Goal: Information Seeking & Learning: Learn about a topic

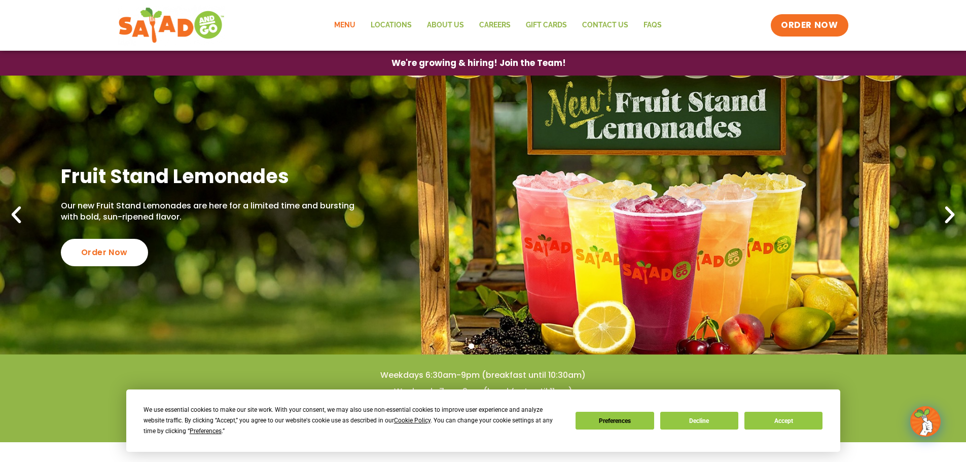
click at [345, 25] on link "Menu" at bounding box center [345, 25] width 37 height 23
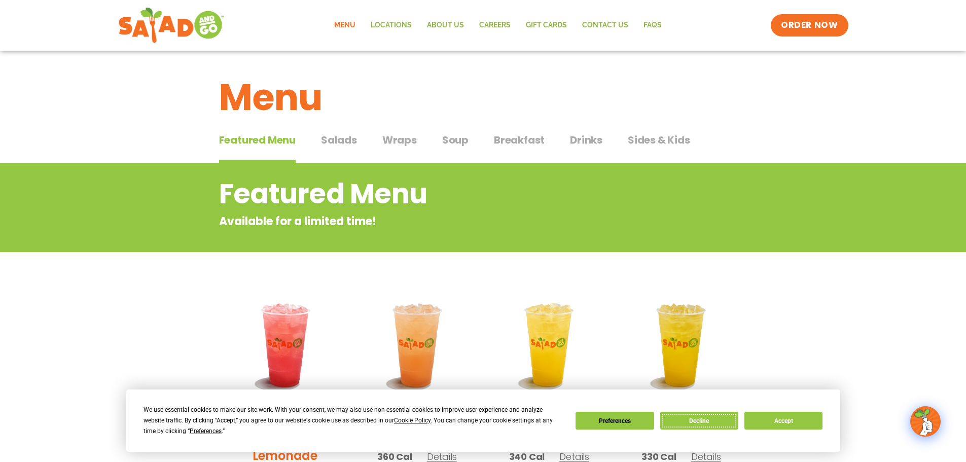
click at [688, 420] on button "Decline" at bounding box center [700, 421] width 78 height 18
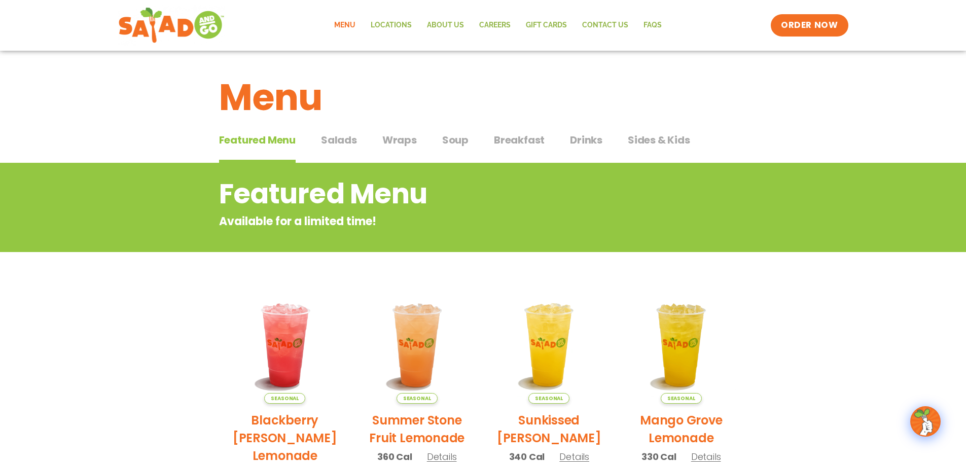
click at [350, 142] on span "Salads" at bounding box center [339, 139] width 36 height 15
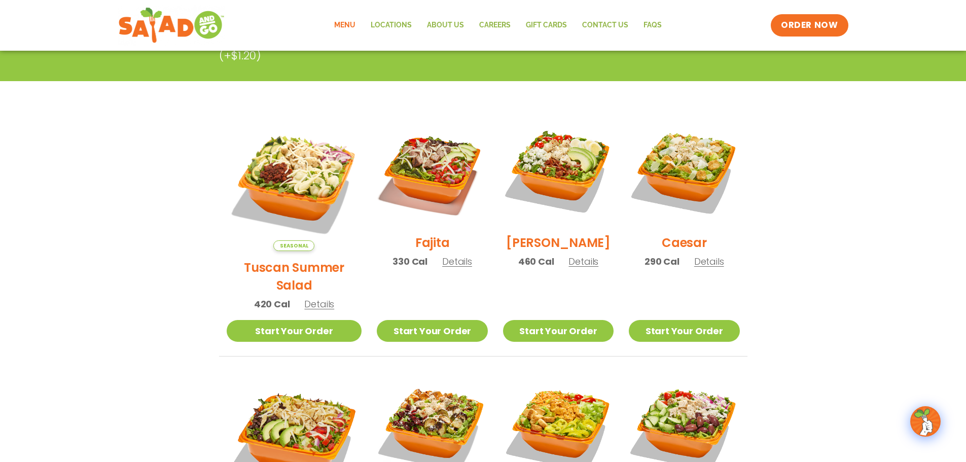
scroll to position [203, 0]
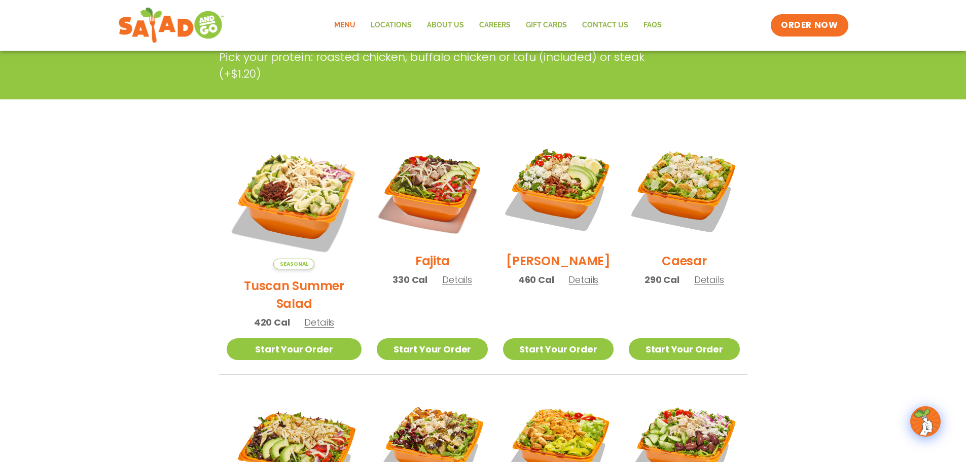
click at [304, 316] on span "Details" at bounding box center [319, 322] width 30 height 13
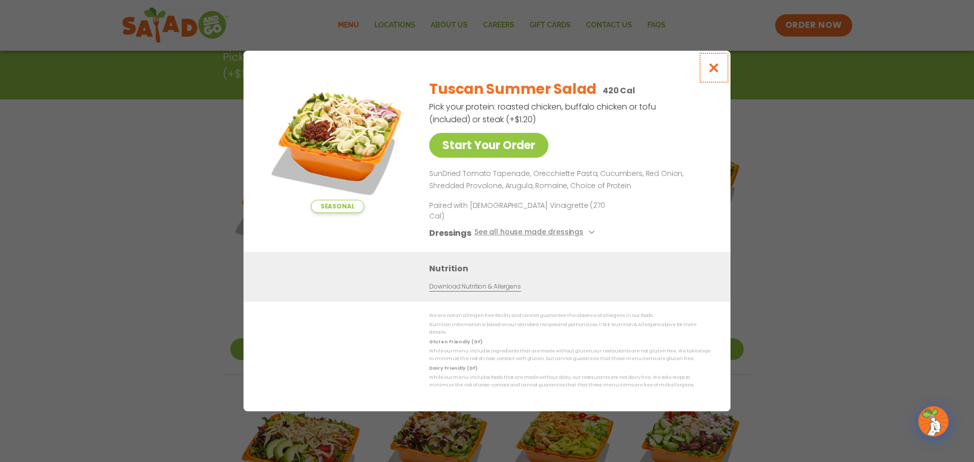
click at [715, 73] on icon "Close modal" at bounding box center [714, 67] width 13 height 11
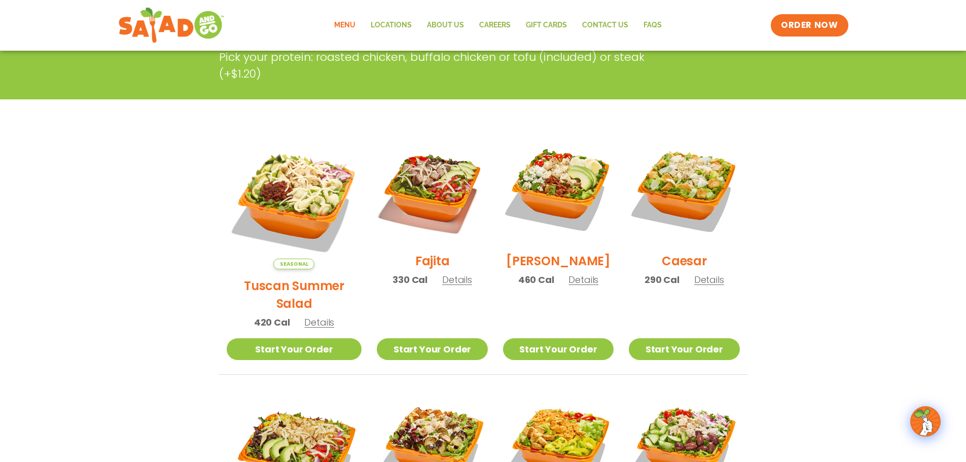
click at [448, 286] on span "Details" at bounding box center [457, 279] width 30 height 13
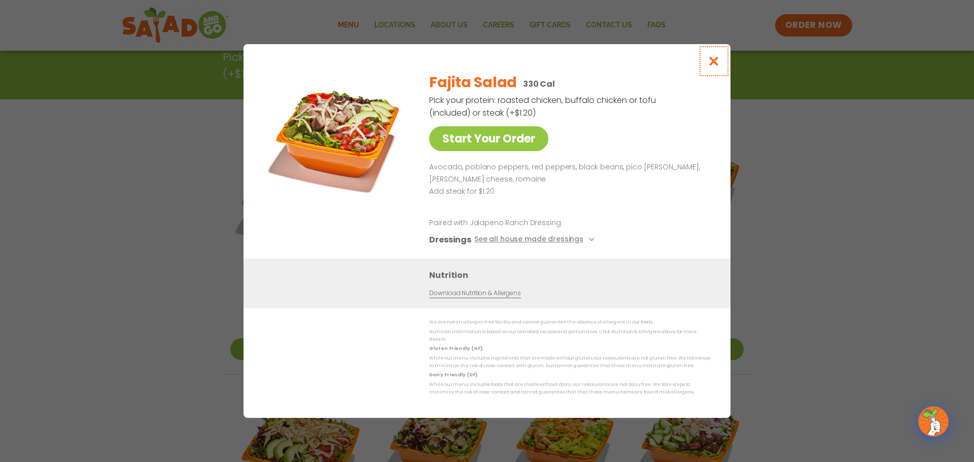
click at [711, 62] on icon "Close modal" at bounding box center [714, 61] width 13 height 11
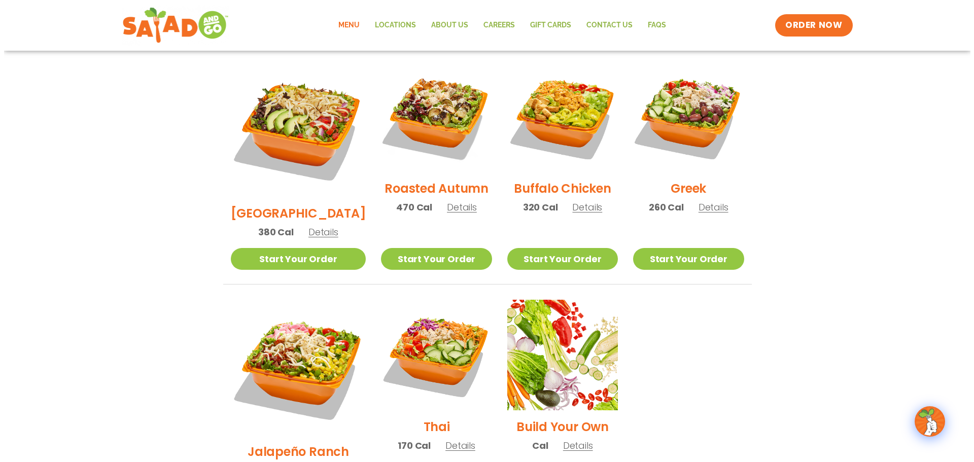
scroll to position [558, 0]
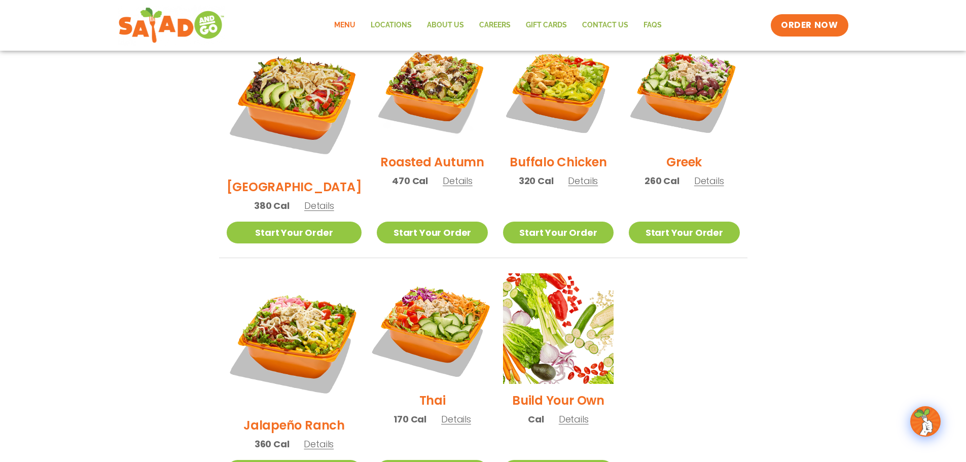
click at [420, 306] on img at bounding box center [432, 329] width 130 height 130
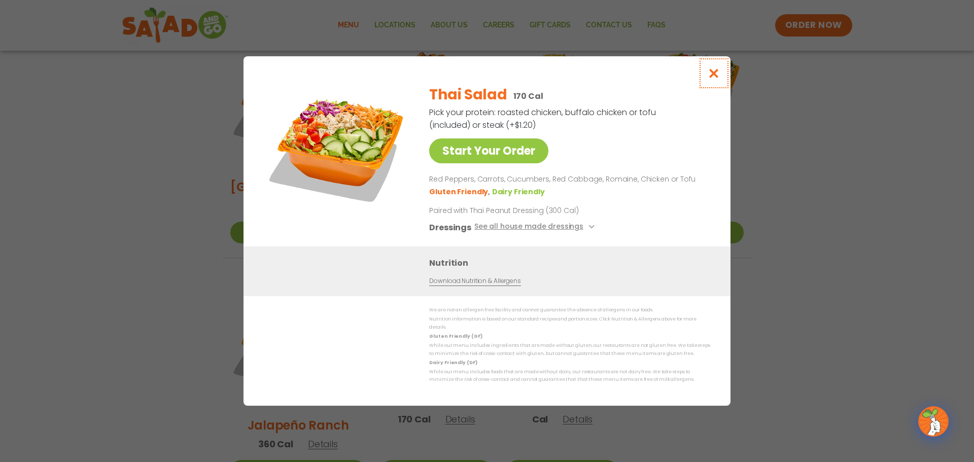
click at [710, 84] on button "Close modal" at bounding box center [714, 73] width 33 height 34
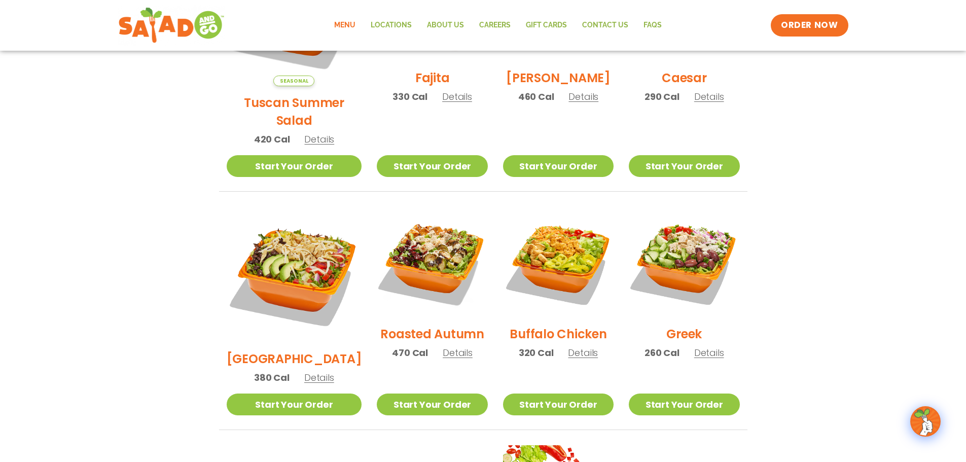
scroll to position [385, 0]
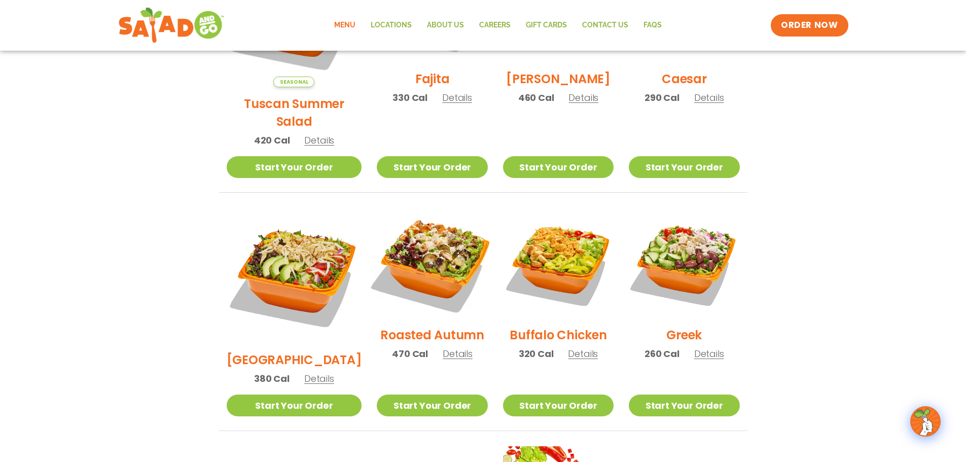
click at [437, 255] on img at bounding box center [432, 263] width 130 height 130
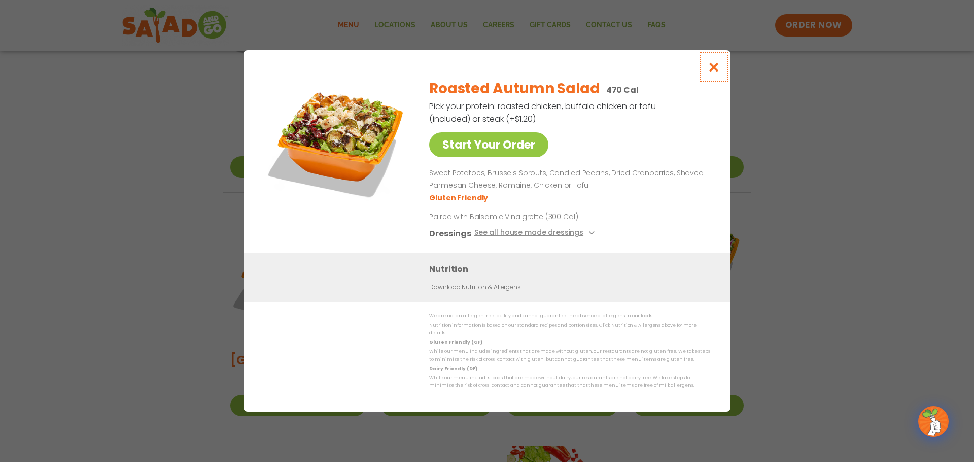
click at [715, 73] on icon "Close modal" at bounding box center [714, 67] width 13 height 11
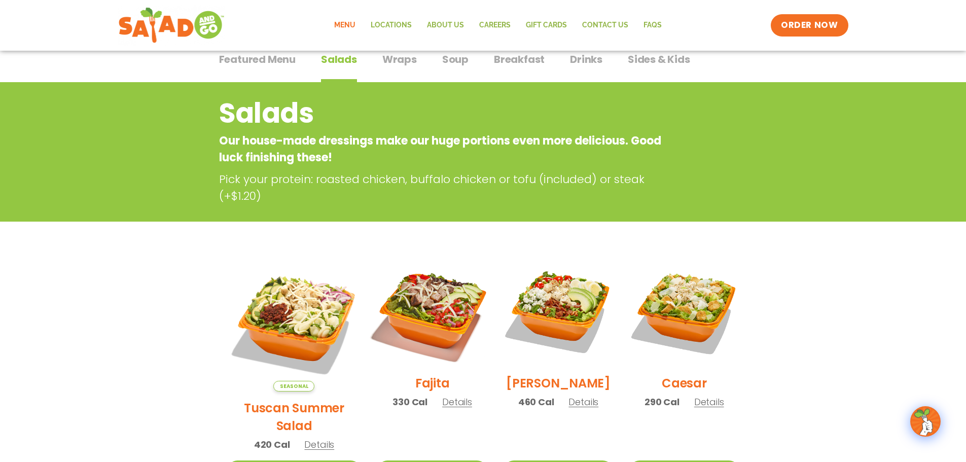
scroll to position [0, 0]
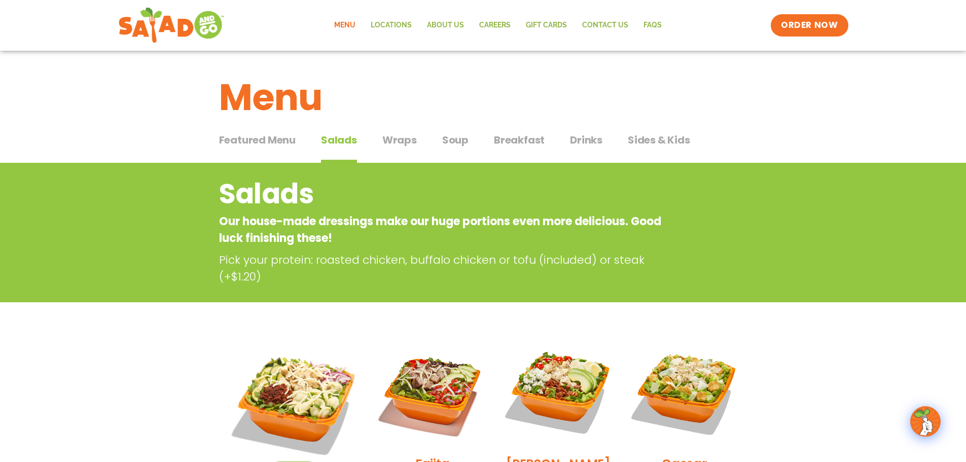
click at [400, 150] on button "Wraps Wraps" at bounding box center [400, 147] width 34 height 31
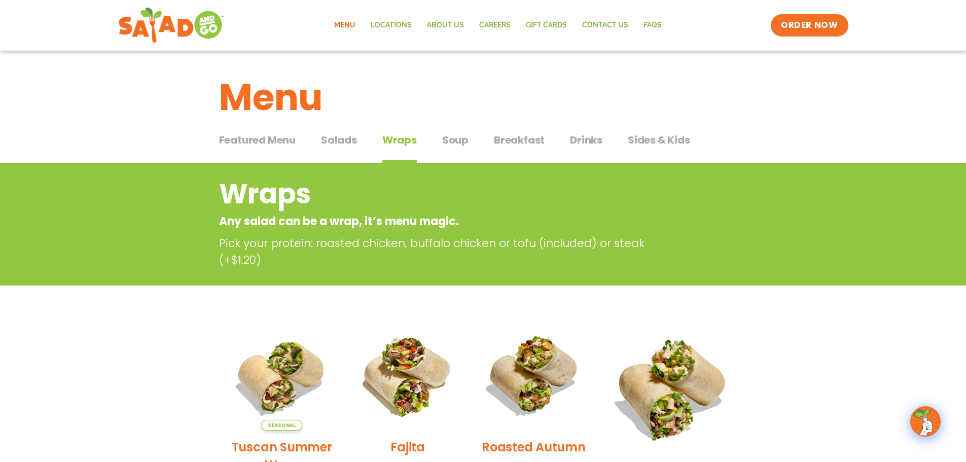
click at [455, 137] on span "Soup" at bounding box center [455, 139] width 26 height 15
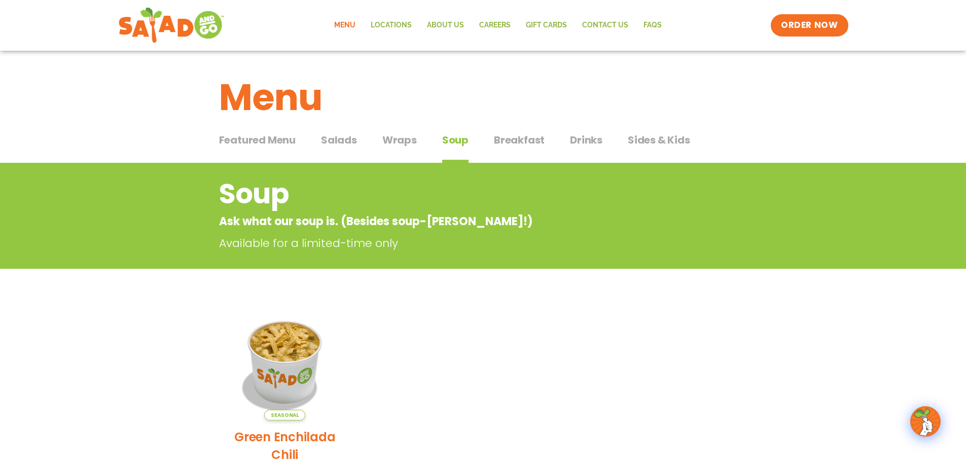
click at [525, 140] on span "Breakfast" at bounding box center [519, 139] width 51 height 15
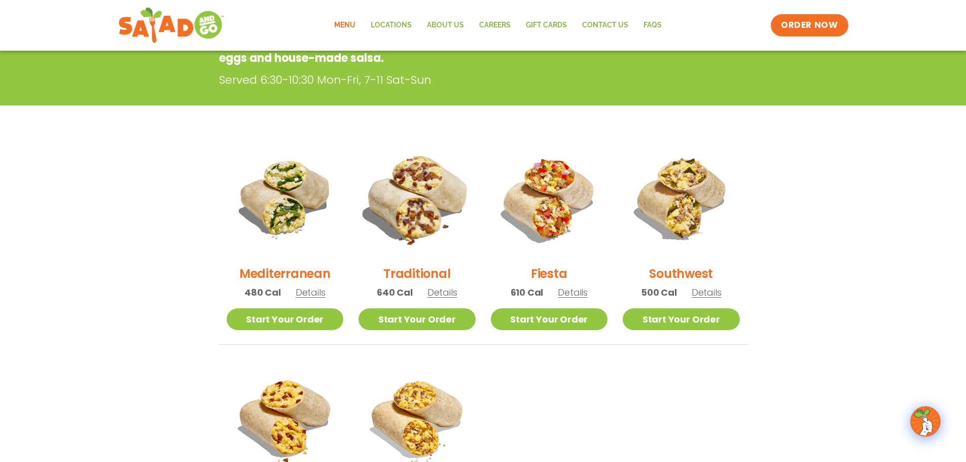
scroll to position [203, 0]
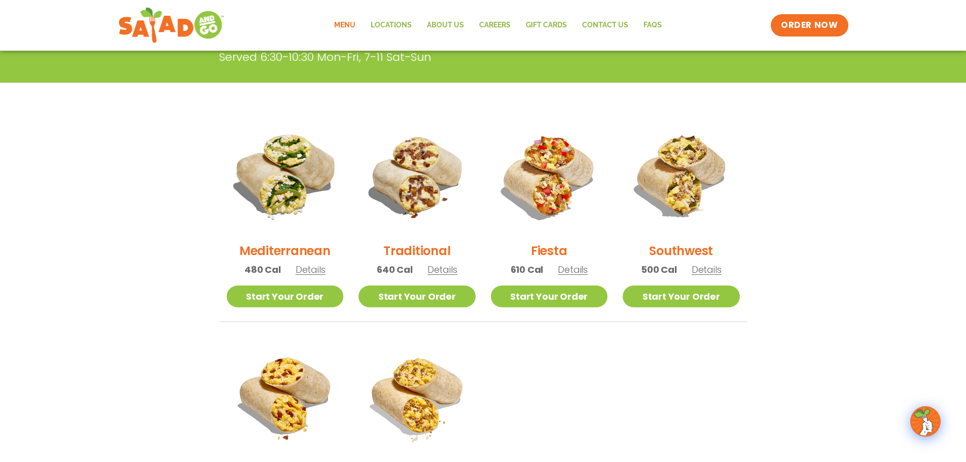
click at [291, 175] on img at bounding box center [284, 175] width 137 height 137
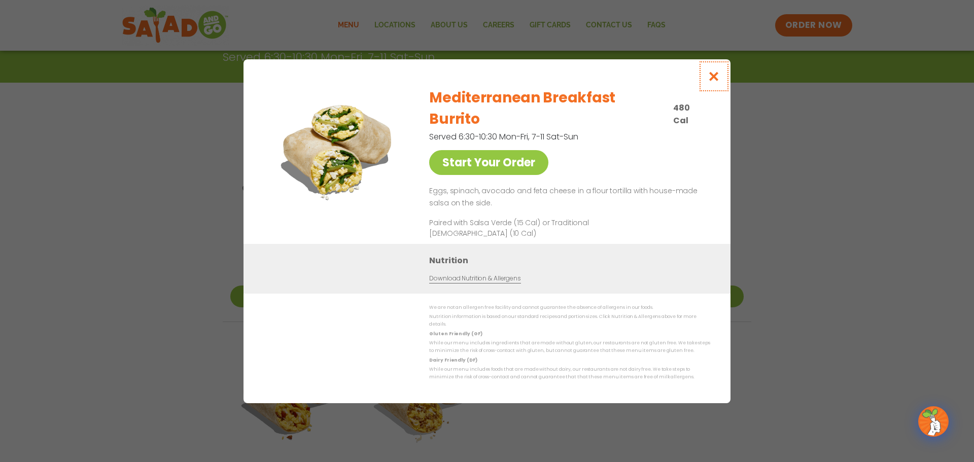
click at [715, 93] on button "Close modal" at bounding box center [714, 76] width 33 height 34
